Goal: Task Accomplishment & Management: Manage account settings

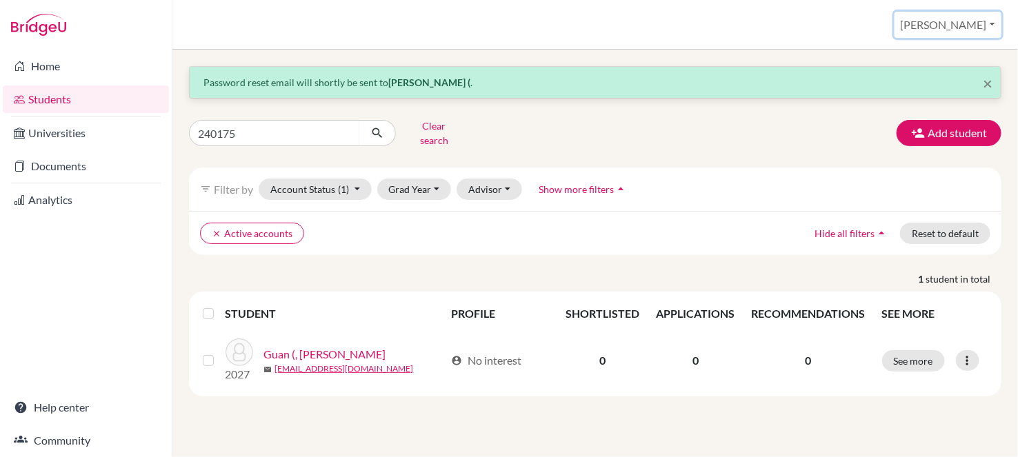
click at [968, 21] on button "[PERSON_NAME]" at bounding box center [948, 25] width 107 height 26
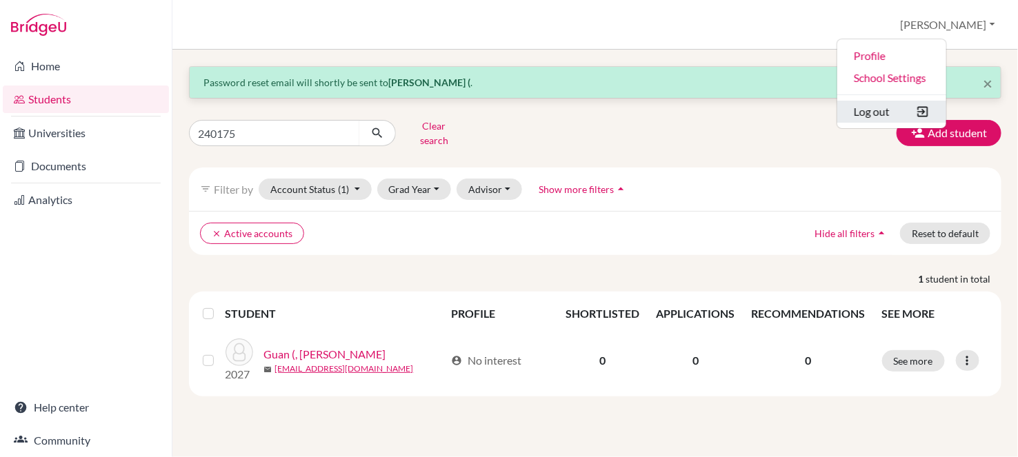
click at [929, 110] on button "Log out" at bounding box center [892, 112] width 109 height 22
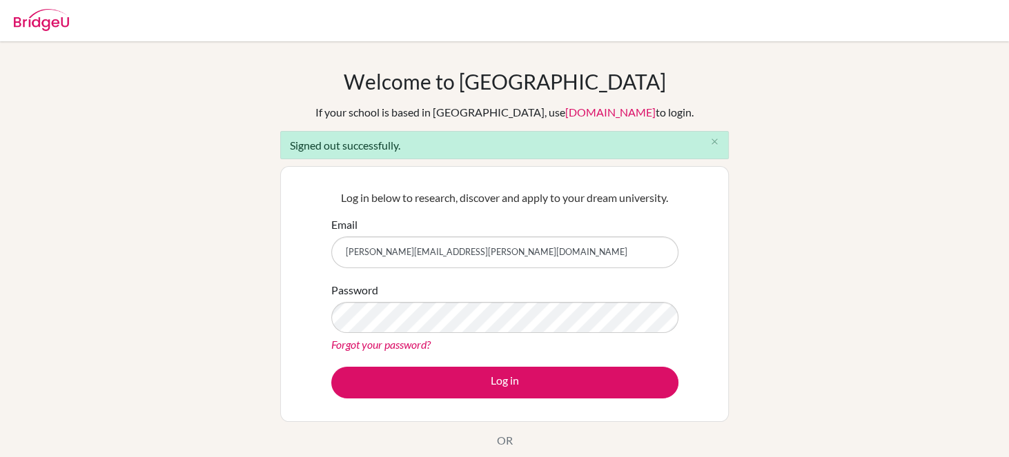
drag, startPoint x: 0, startPoint y: 0, endPoint x: 343, endPoint y: 256, distance: 427.9
click at [343, 256] on input "[PERSON_NAME][EMAIL_ADDRESS][PERSON_NAME][DOMAIN_NAME]" at bounding box center [504, 253] width 347 height 32
type input "[EMAIL_ADDRESS][DOMAIN_NAME]"
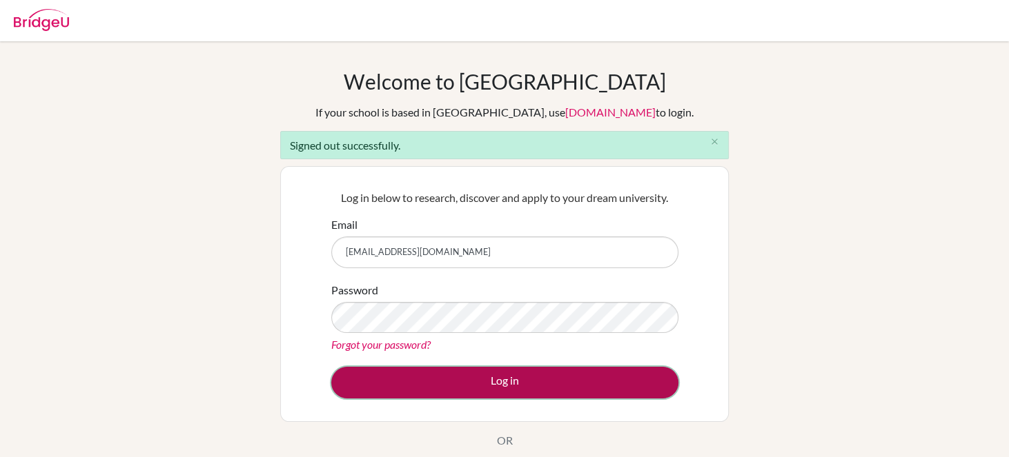
click at [486, 375] on button "Log in" at bounding box center [504, 383] width 347 height 32
